Goal: Task Accomplishment & Management: Manage account settings

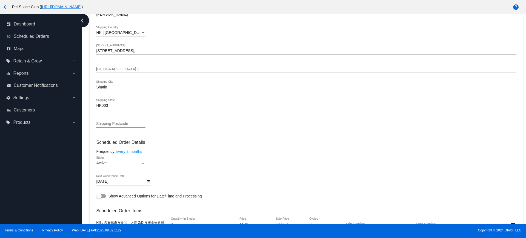
scroll to position [240, 0]
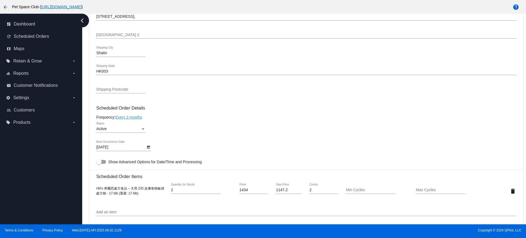
click at [146, 147] on button "Open calendar" at bounding box center [148, 147] width 6 height 6
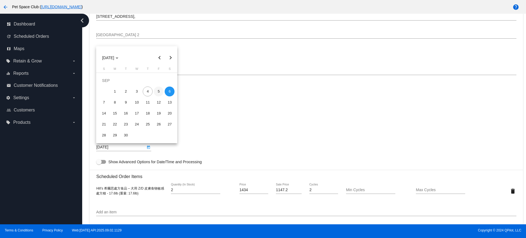
click at [154, 91] on div "5" at bounding box center [159, 92] width 10 height 10
type input "9/5/2025"
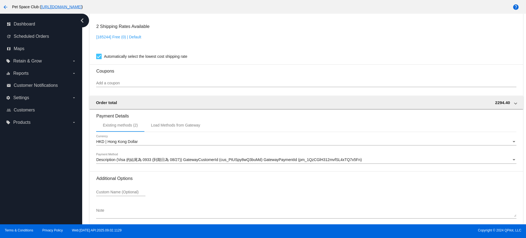
scroll to position [467, 0]
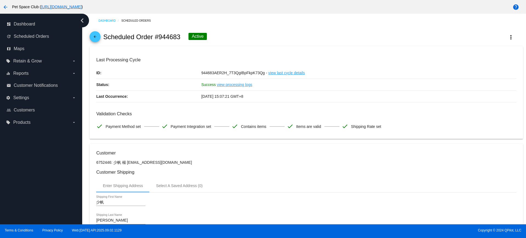
click at [251, 181] on div "Enter Shipping Address Select A Saved Address (0)" at bounding box center [306, 185] width 420 height 13
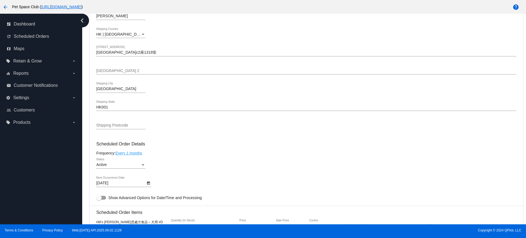
scroll to position [274, 0]
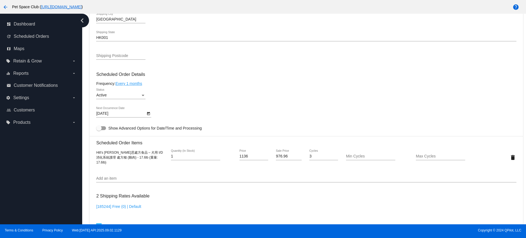
click at [148, 115] on icon "Open calendar" at bounding box center [148, 113] width 3 height 3
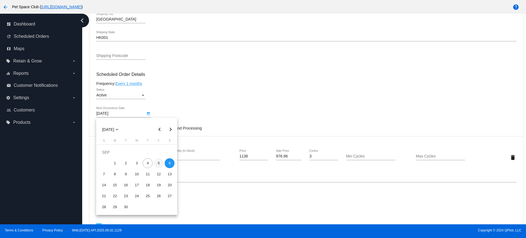
click at [156, 164] on div "5" at bounding box center [159, 163] width 10 height 10
type input "9/5/2025"
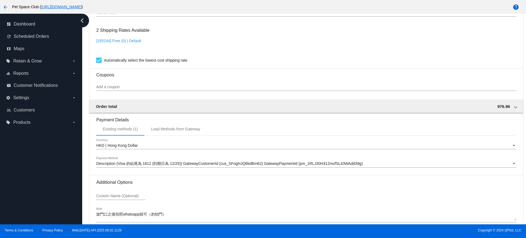
scroll to position [468, 0]
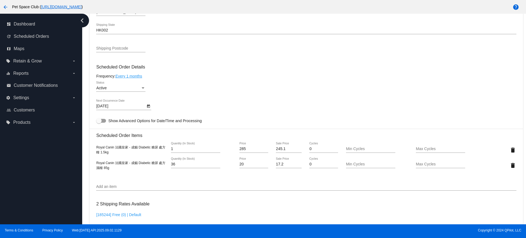
scroll to position [228, 0]
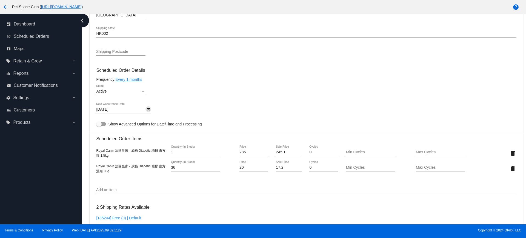
click at [148, 110] on icon "Open calendar" at bounding box center [149, 109] width 4 height 7
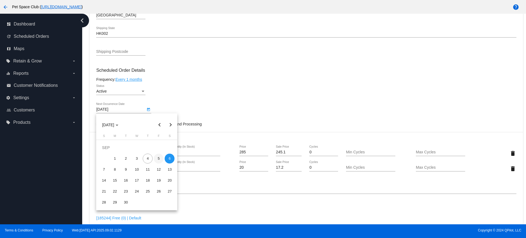
click at [158, 157] on div "5" at bounding box center [159, 159] width 10 height 10
type input "[DATE]"
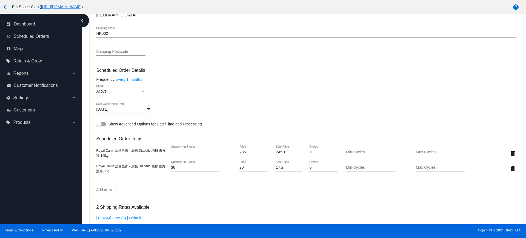
click at [198, 96] on div "Active Status" at bounding box center [306, 92] width 420 height 16
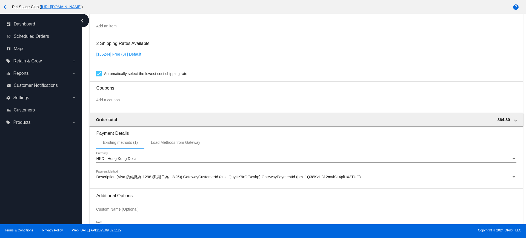
scroll to position [433, 0]
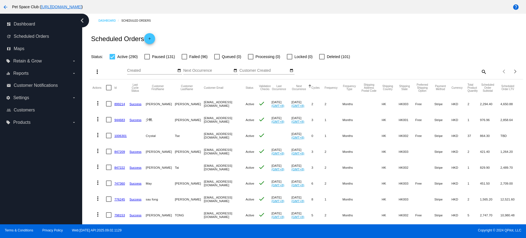
scroll to position [34, 0]
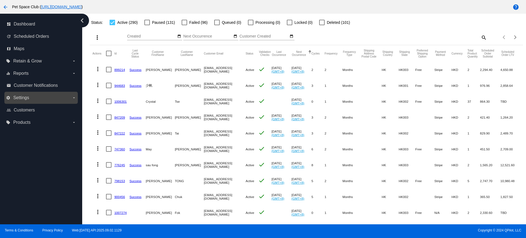
click at [39, 98] on label "settings Settings arrow_drop_down" at bounding box center [41, 97] width 70 height 9
click at [0, 0] on input "settings Settings arrow_drop_down" at bounding box center [0, 0] width 0 height 0
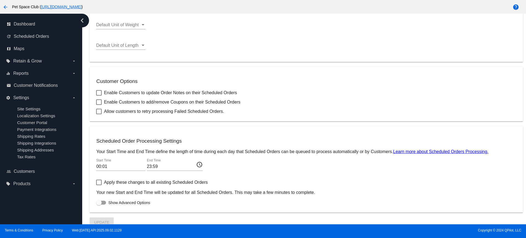
scroll to position [169, 0]
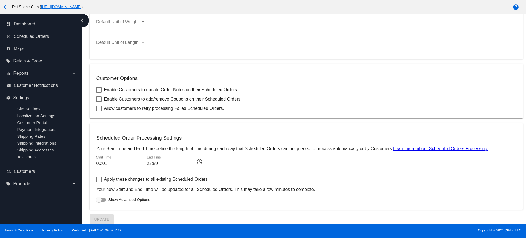
drag, startPoint x: 106, startPoint y: 163, endPoint x: 371, endPoint y: 171, distance: 265.5
click at [371, 171] on div "00:01 Start Time 23:59 End Time access_time" at bounding box center [306, 165] width 420 height 18
click at [106, 199] on div at bounding box center [101, 200] width 10 height 4
click at [99, 202] on input "Show Advanced Options" at bounding box center [99, 202] width 0 height 0
checkbox input "true"
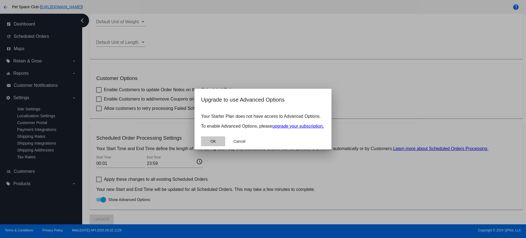
click at [214, 141] on span "OK" at bounding box center [212, 141] width 5 height 4
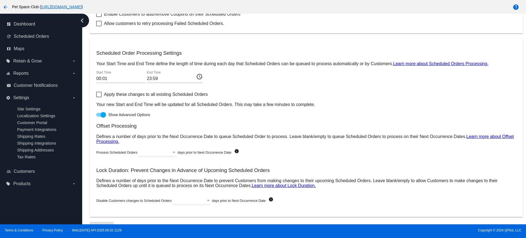
scroll to position [261, 0]
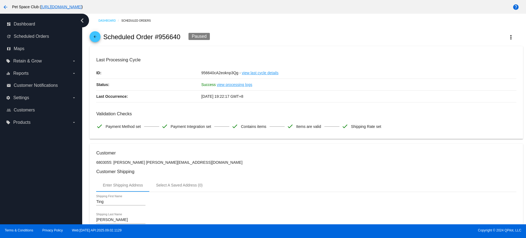
scroll to position [262, 0]
